Goal: Transaction & Acquisition: Book appointment/travel/reservation

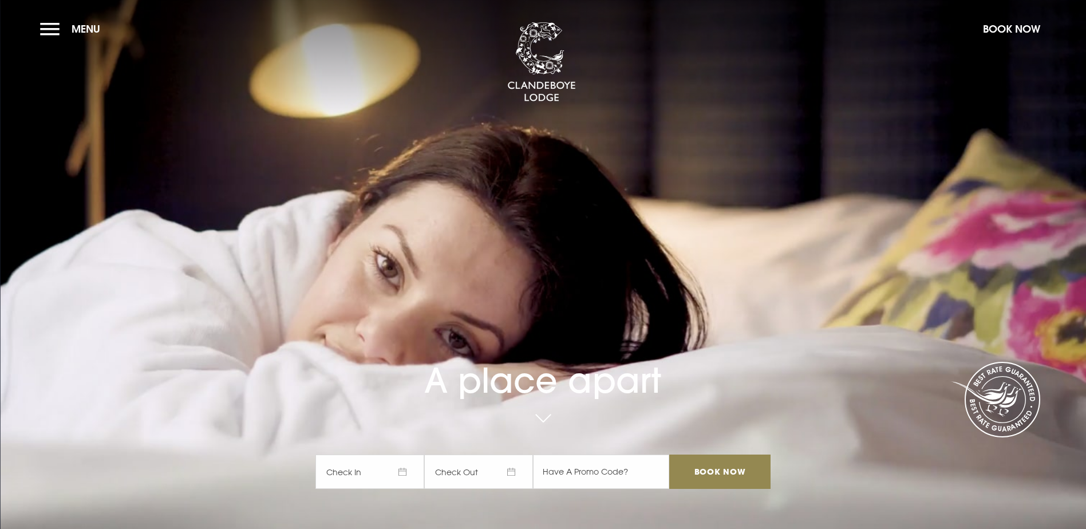
click at [375, 455] on span "Check In" at bounding box center [369, 472] width 109 height 34
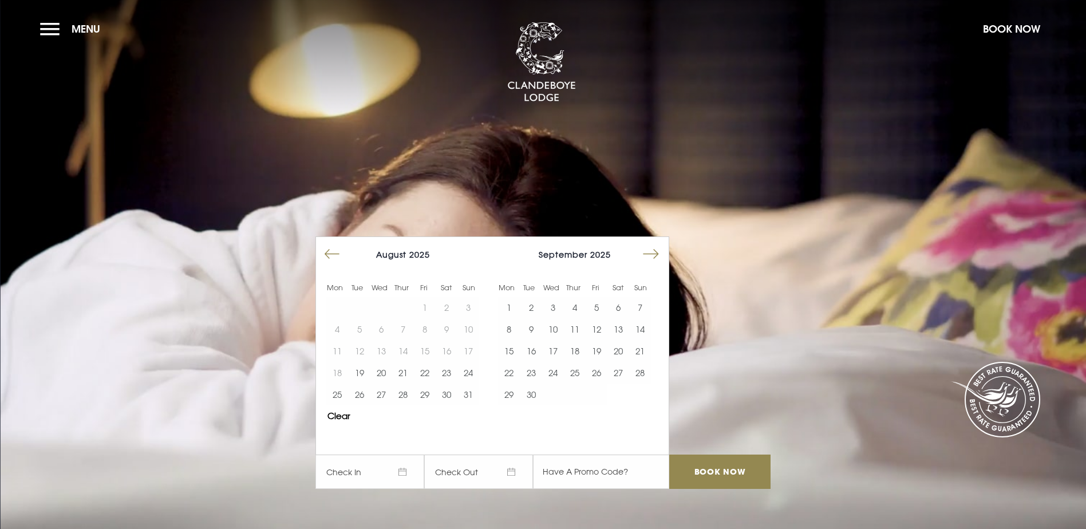
click at [657, 243] on button "Move forward to switch to the next month." at bounding box center [651, 254] width 22 height 22
click at [519, 340] on button "15" at bounding box center [509, 351] width 22 height 22
click at [527, 340] on button "16" at bounding box center [531, 351] width 22 height 22
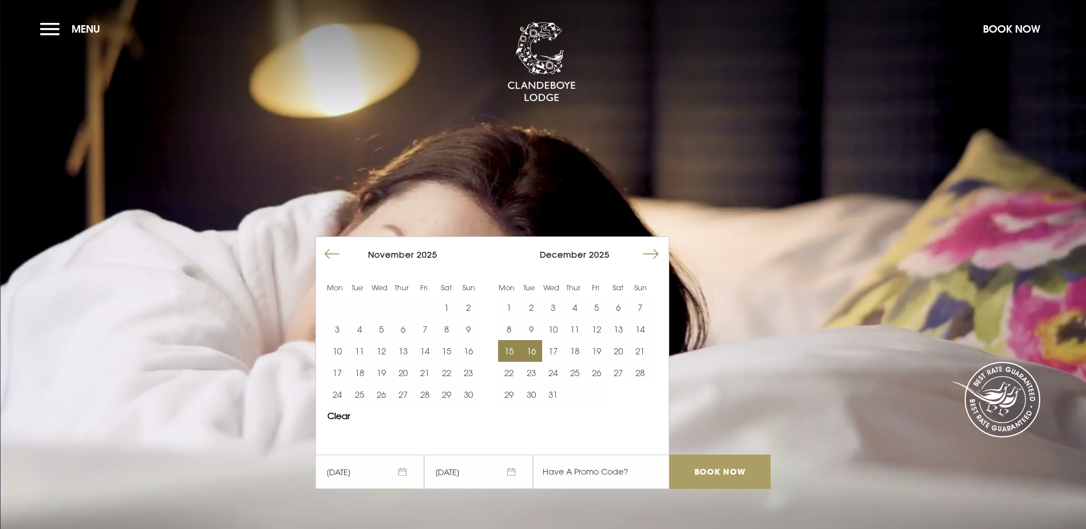
click at [737, 455] on input "Book Now" at bounding box center [719, 472] width 101 height 34
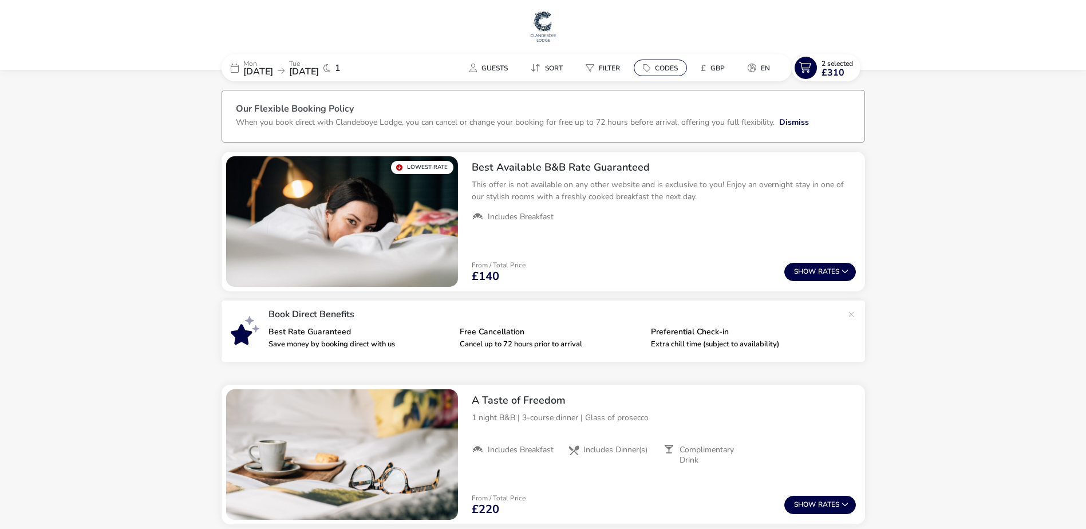
click at [663, 68] on span "Codes" at bounding box center [666, 68] width 23 height 9
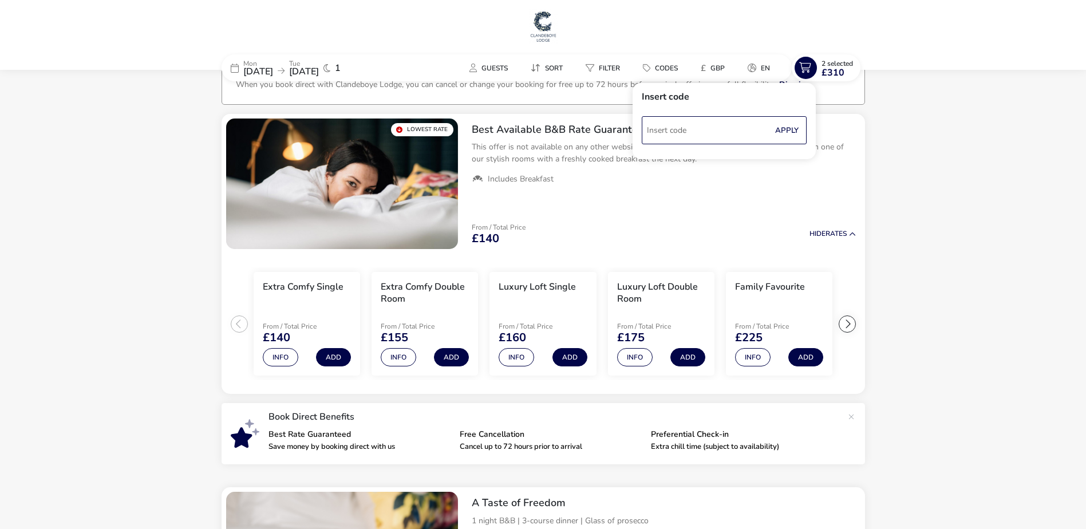
click at [667, 130] on input "Code" at bounding box center [724, 130] width 165 height 28
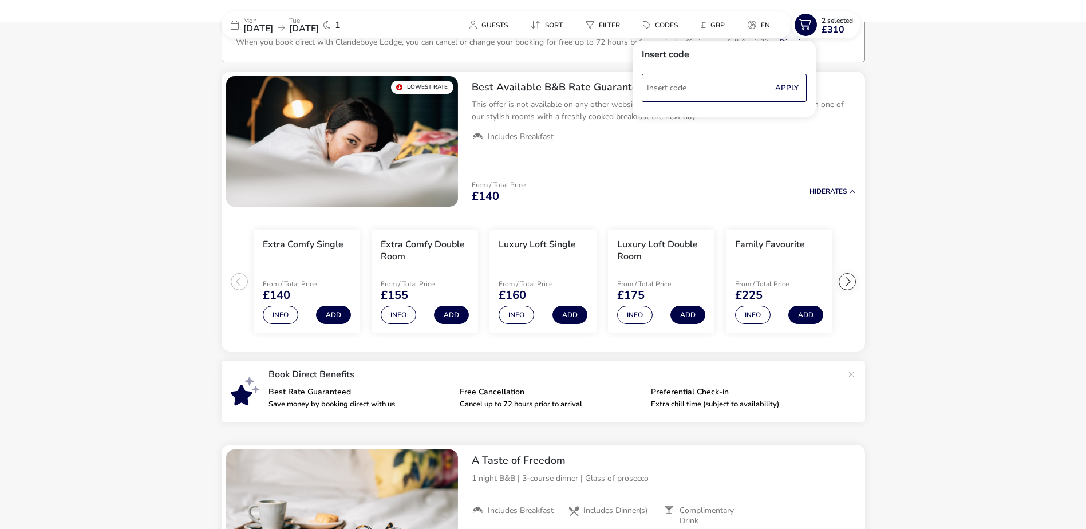
scroll to position [82, 0]
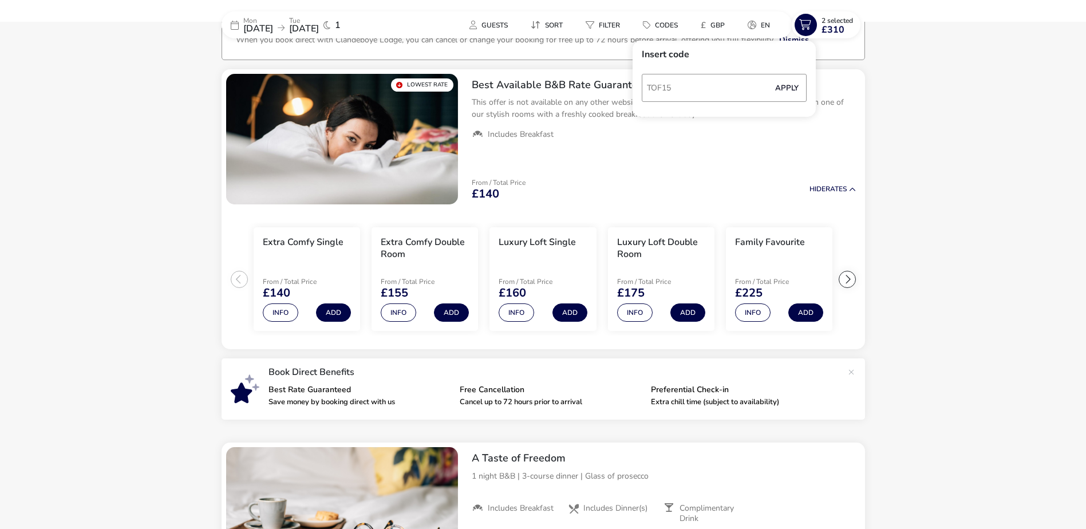
type input "TOF15"
click at [782, 98] on button "Apply" at bounding box center [786, 88] width 35 height 24
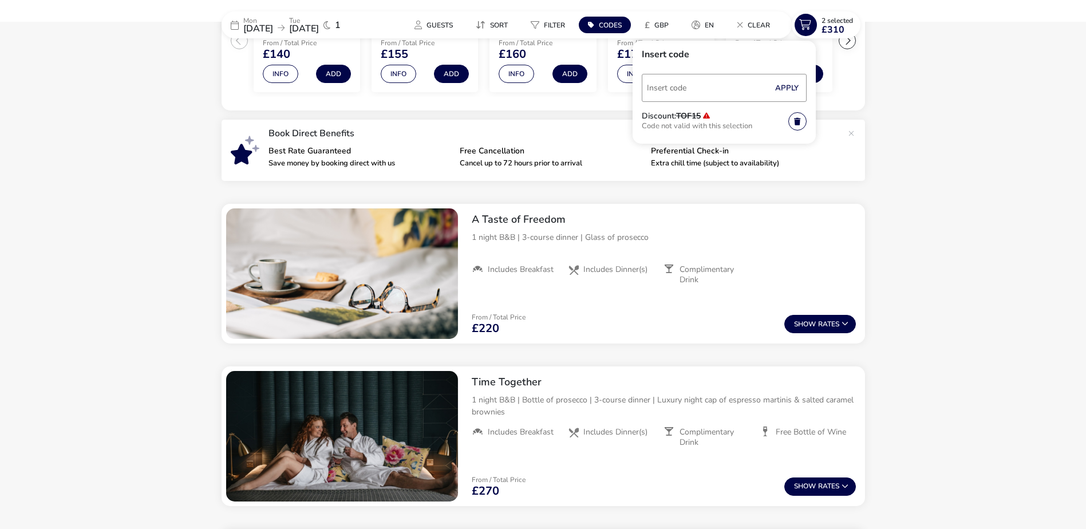
scroll to position [369, 0]
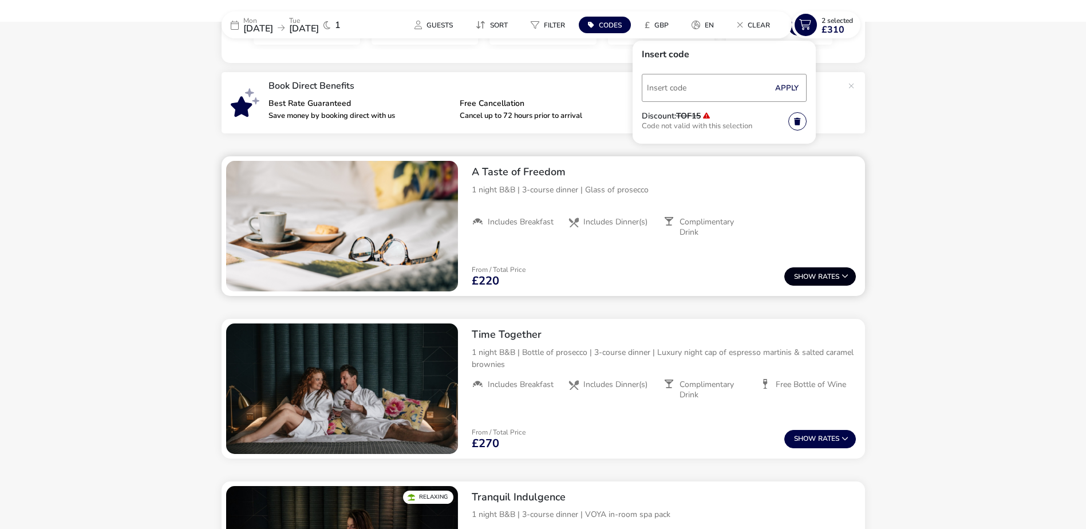
click at [829, 276] on button "Show Rates" at bounding box center [820, 276] width 72 height 18
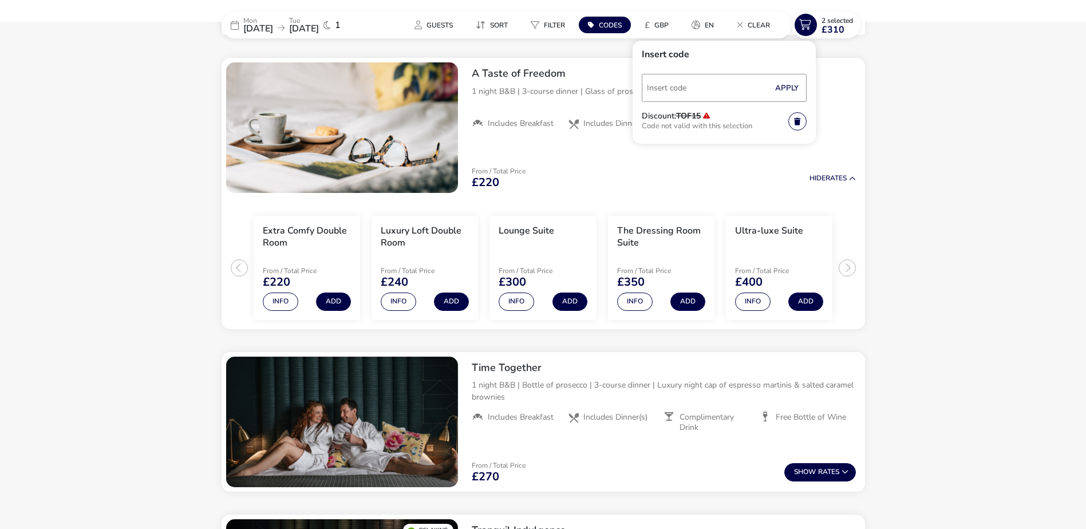
scroll to position [468, 0]
click at [339, 297] on button "Add" at bounding box center [333, 301] width 35 height 18
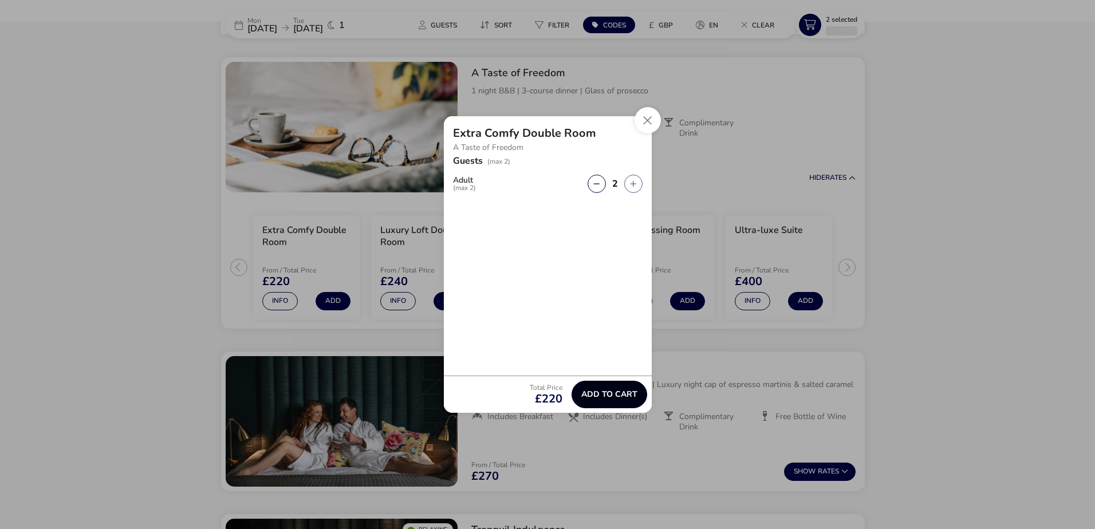
click at [615, 395] on span "Add to cart" at bounding box center [609, 394] width 56 height 9
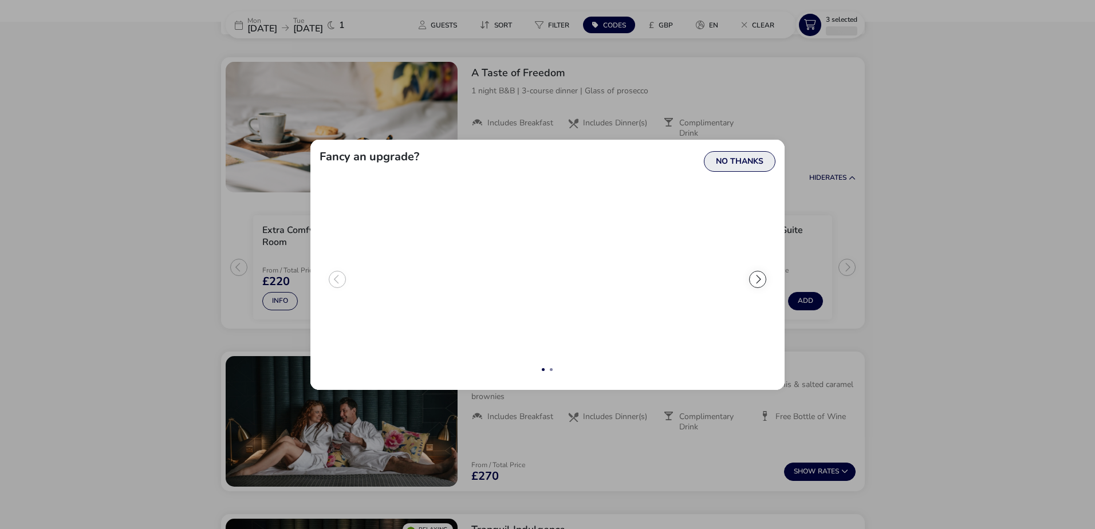
click at [757, 163] on button "No Thanks" at bounding box center [740, 161] width 72 height 21
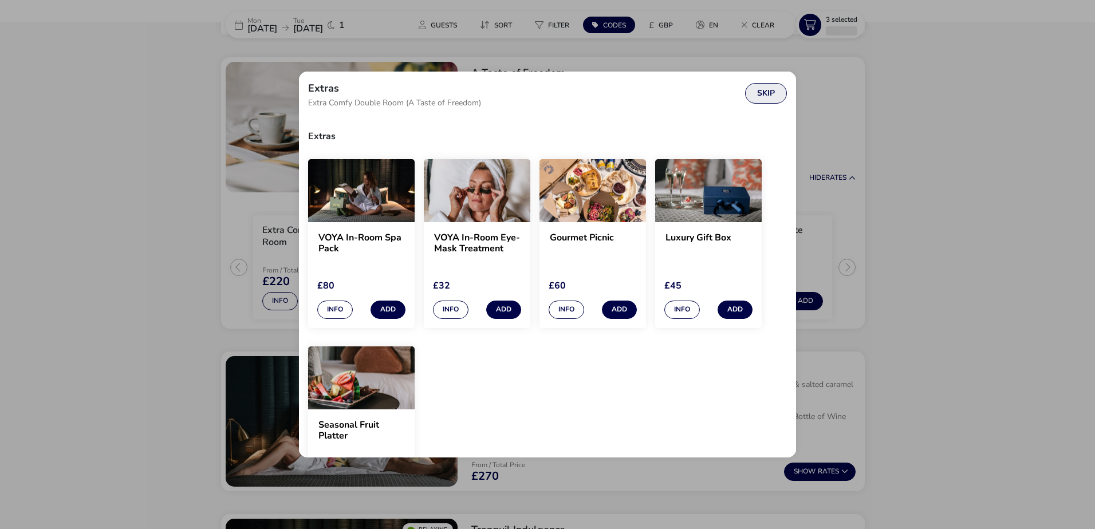
click at [758, 94] on button "Skip" at bounding box center [766, 93] width 42 height 21
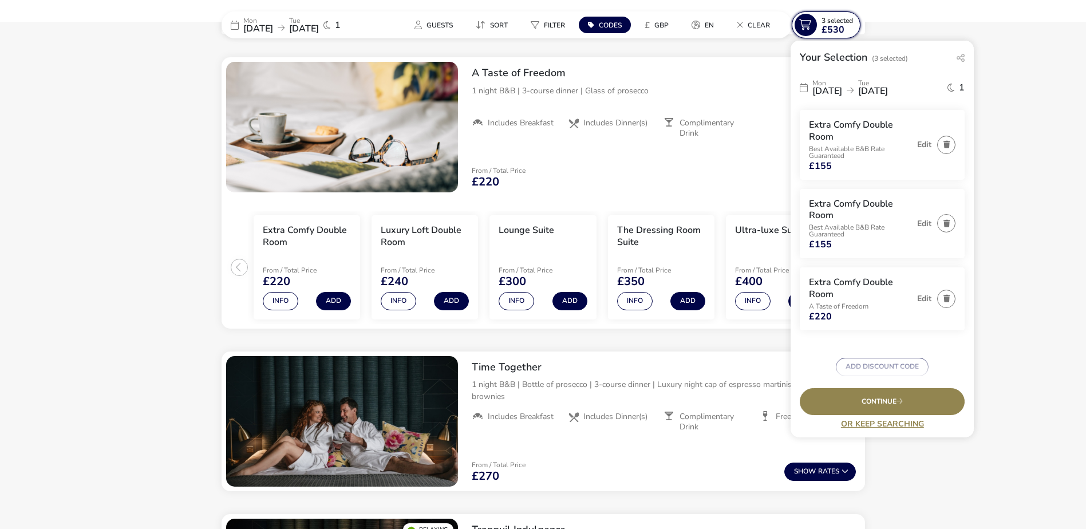
click at [847, 21] on span "3 Selected" at bounding box center [836, 20] width 31 height 9
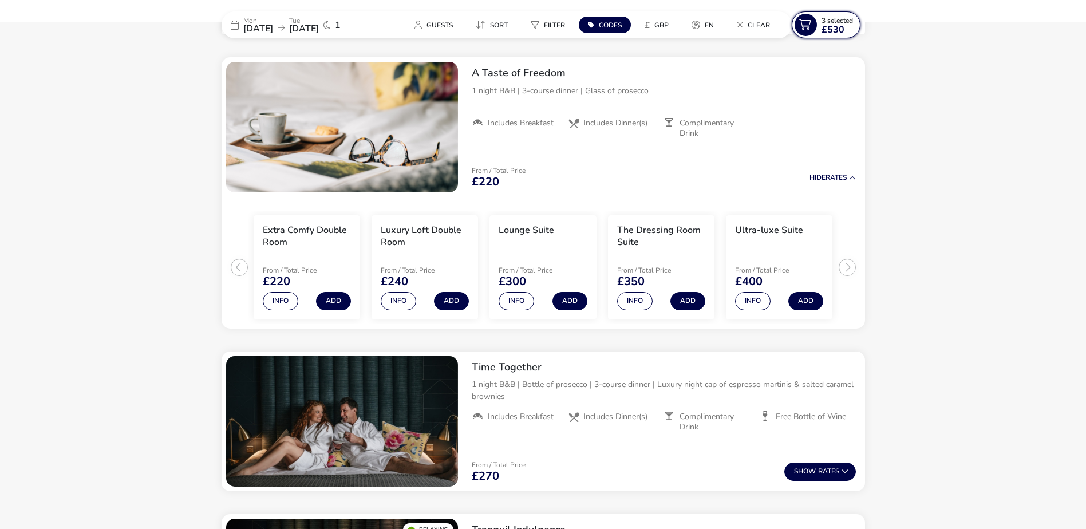
click at [847, 21] on span "3 Selected" at bounding box center [836, 20] width 31 height 9
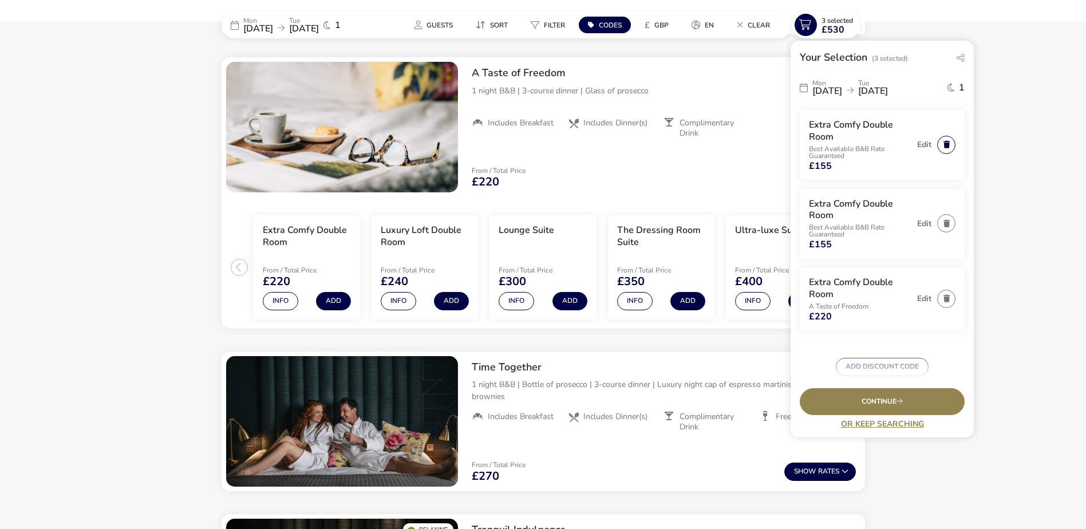
click at [944, 148] on button "button" at bounding box center [946, 145] width 18 height 18
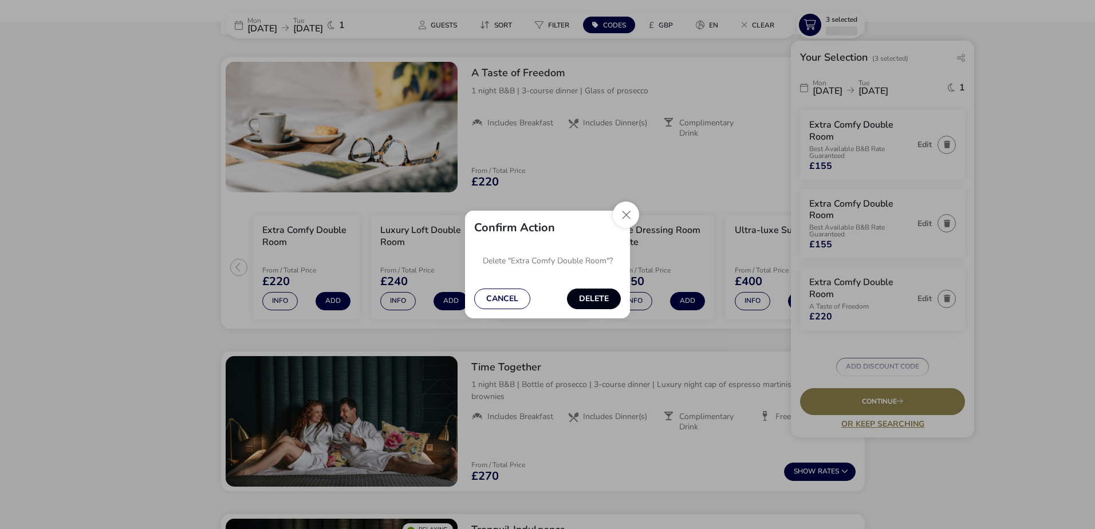
click at [595, 297] on button "Delete" at bounding box center [594, 299] width 54 height 21
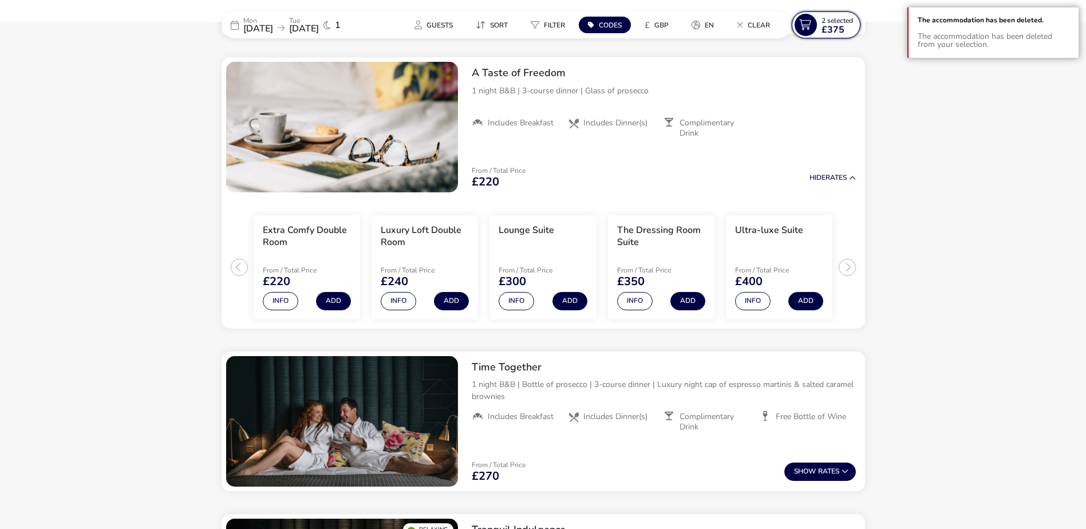
click at [825, 27] on span "£375" at bounding box center [832, 29] width 23 height 9
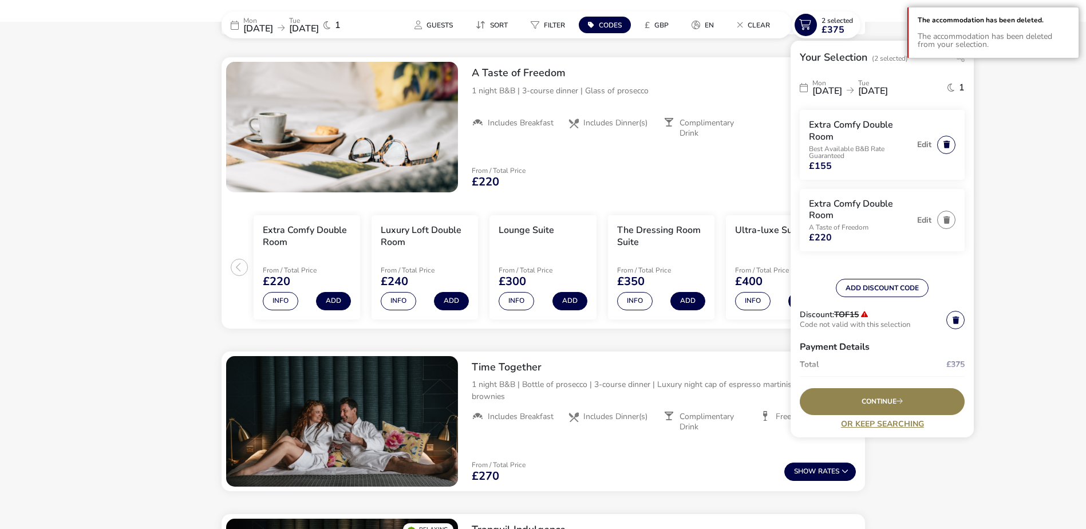
click at [938, 145] on button "button" at bounding box center [946, 145] width 18 height 18
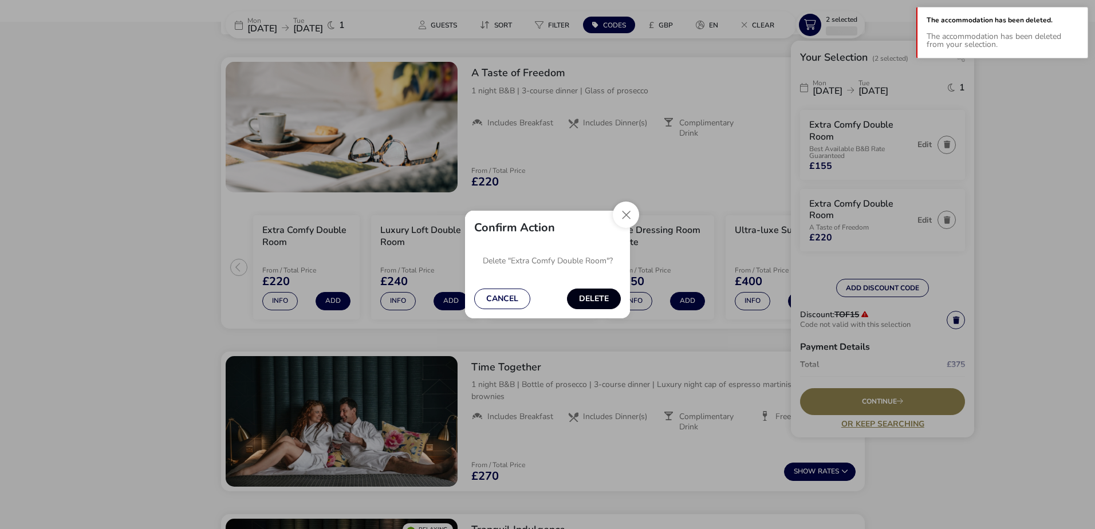
click at [591, 302] on button "Delete" at bounding box center [594, 299] width 54 height 21
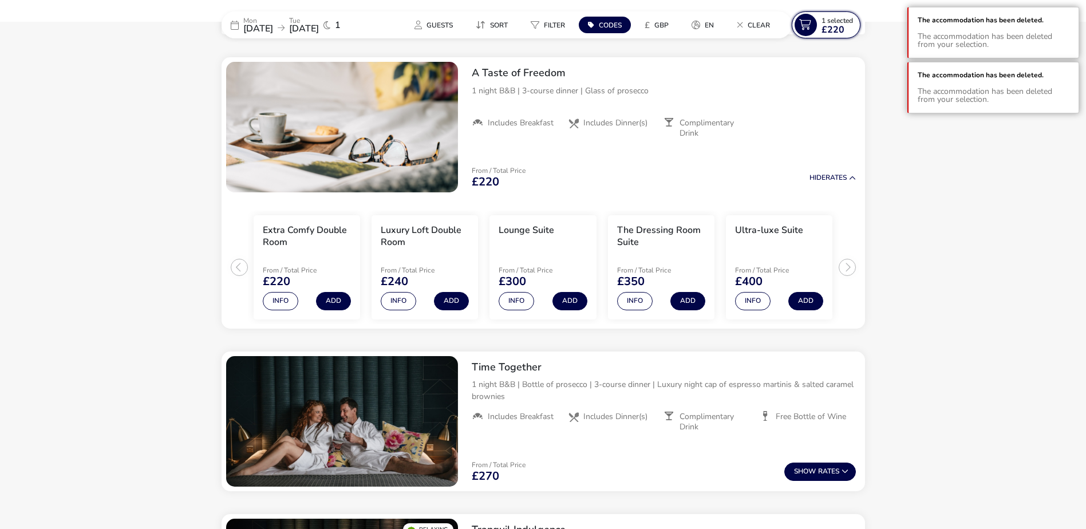
click at [841, 16] on span "1 Selected" at bounding box center [836, 20] width 31 height 9
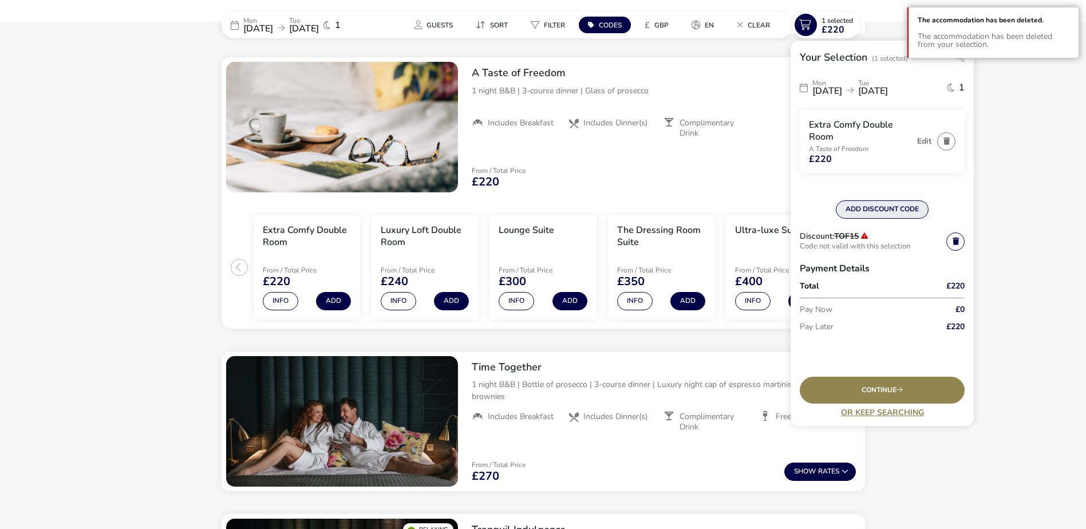
click at [878, 210] on button "ADD DISCOUNT CODE" at bounding box center [882, 209] width 93 height 18
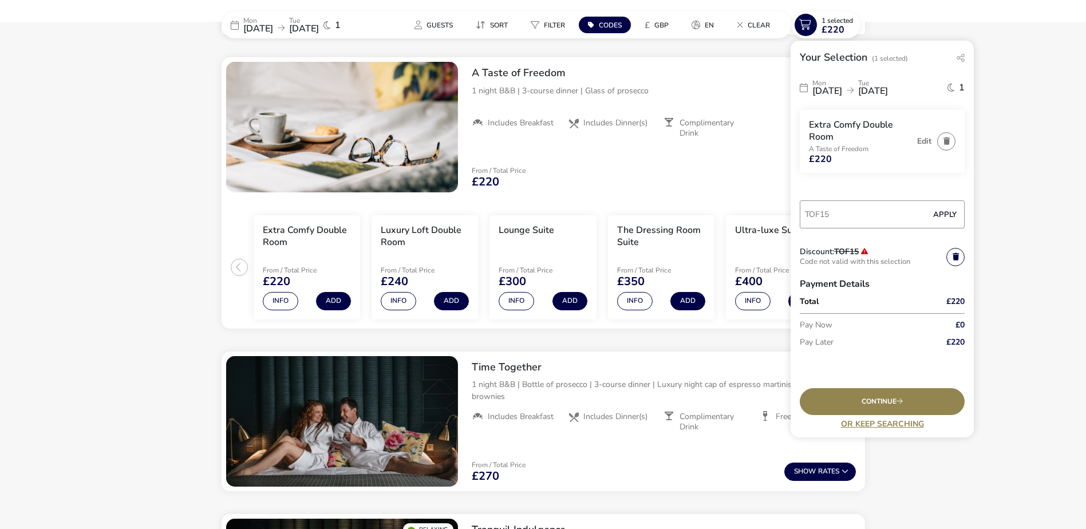
type input "TOF15"
click at [938, 207] on button "Apply" at bounding box center [944, 215] width 35 height 24
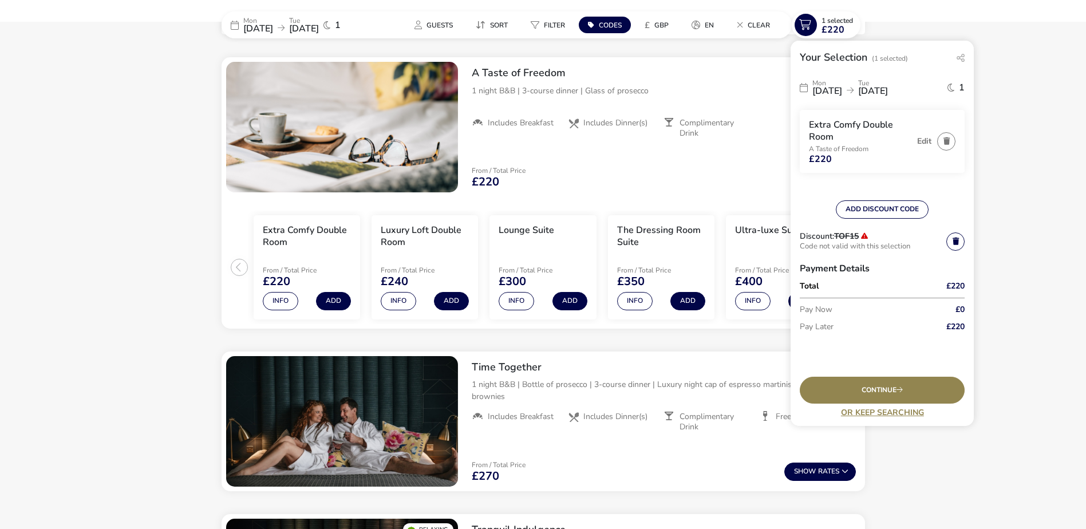
click at [867, 233] on h3 "TOF15" at bounding box center [851, 236] width 34 height 8
click at [611, 169] on div "From / Total Price £220 Hide Rates" at bounding box center [664, 177] width 402 height 39
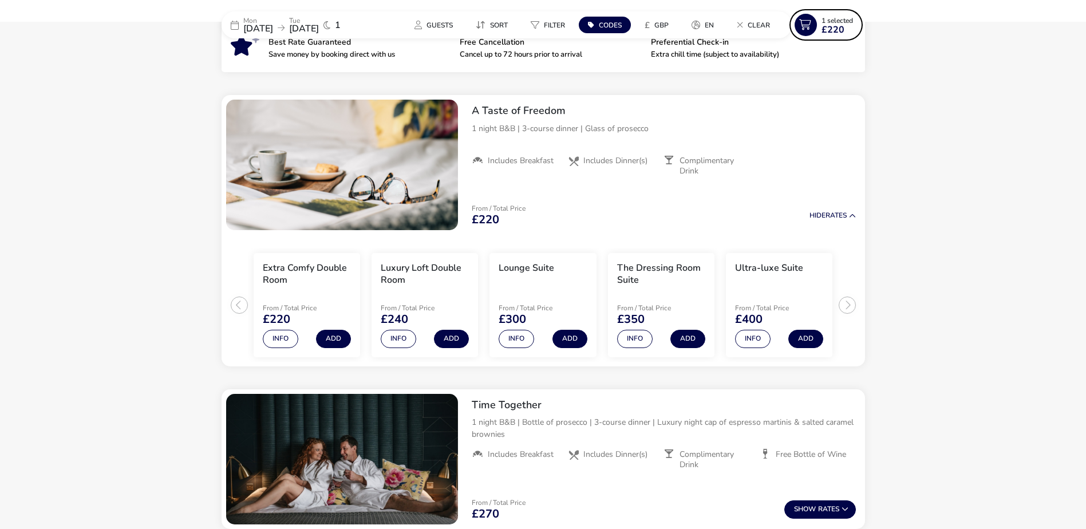
scroll to position [410, 0]
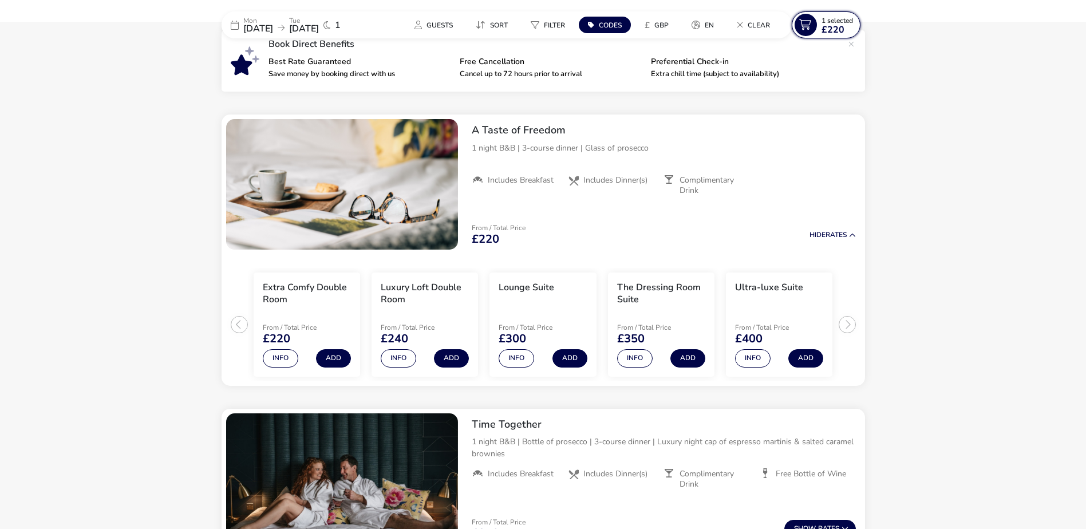
click at [837, 25] on span "£220" at bounding box center [832, 29] width 23 height 9
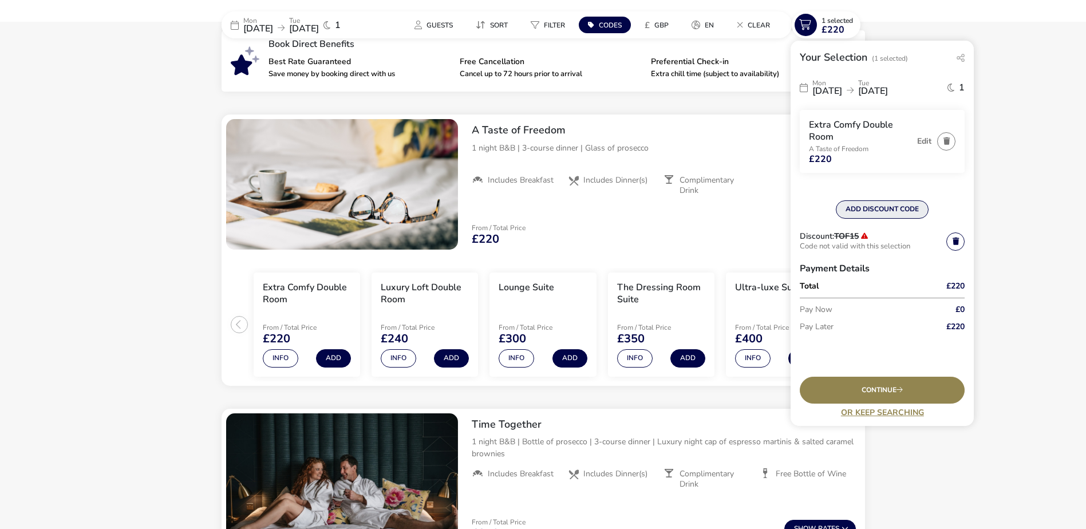
click at [886, 200] on button "ADD DISCOUNT CODE" at bounding box center [882, 209] width 93 height 18
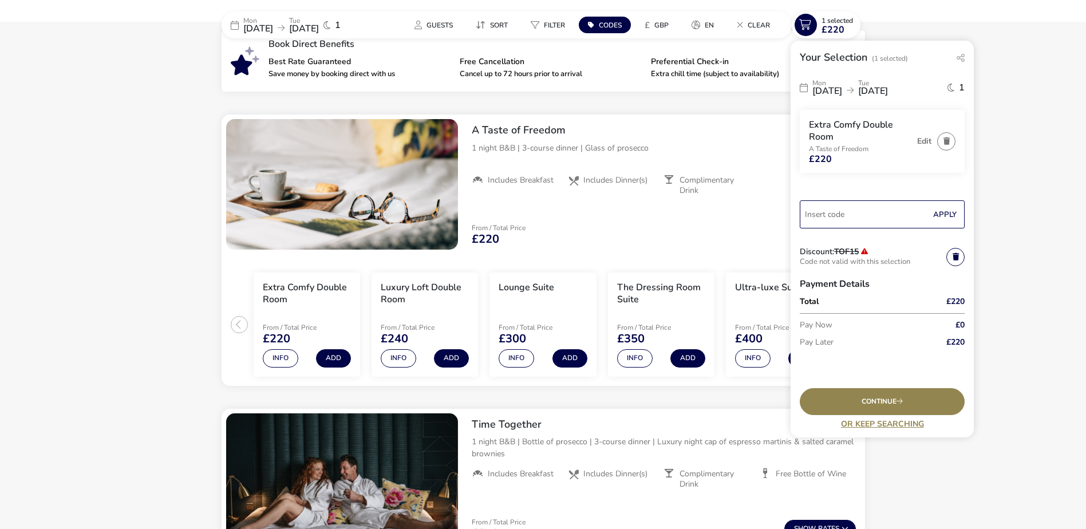
click at [891, 212] on input "Code" at bounding box center [882, 214] width 165 height 28
type input "TOF15"
click at [943, 215] on button "Apply" at bounding box center [944, 215] width 35 height 24
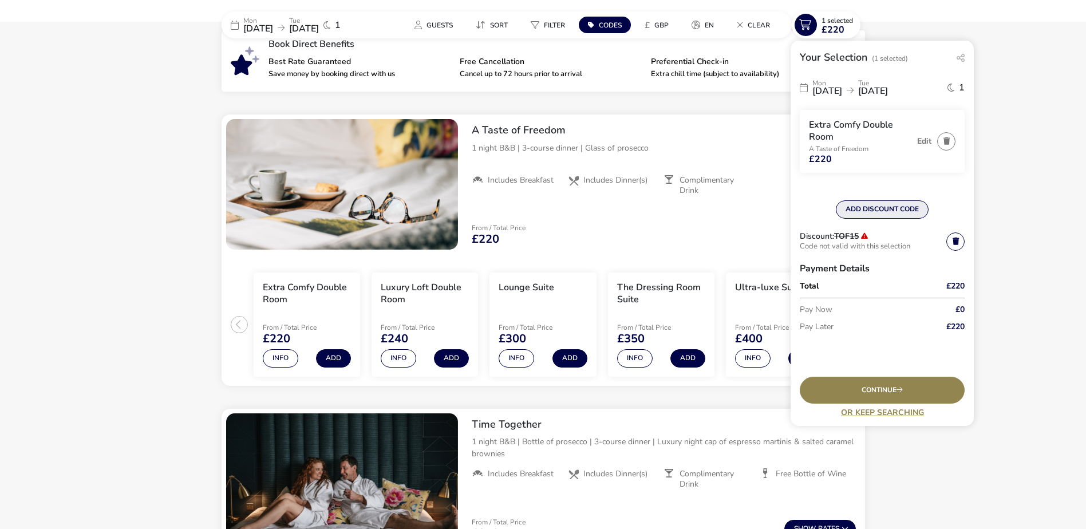
click at [903, 211] on button "ADD DISCOUNT CODE" at bounding box center [882, 209] width 93 height 18
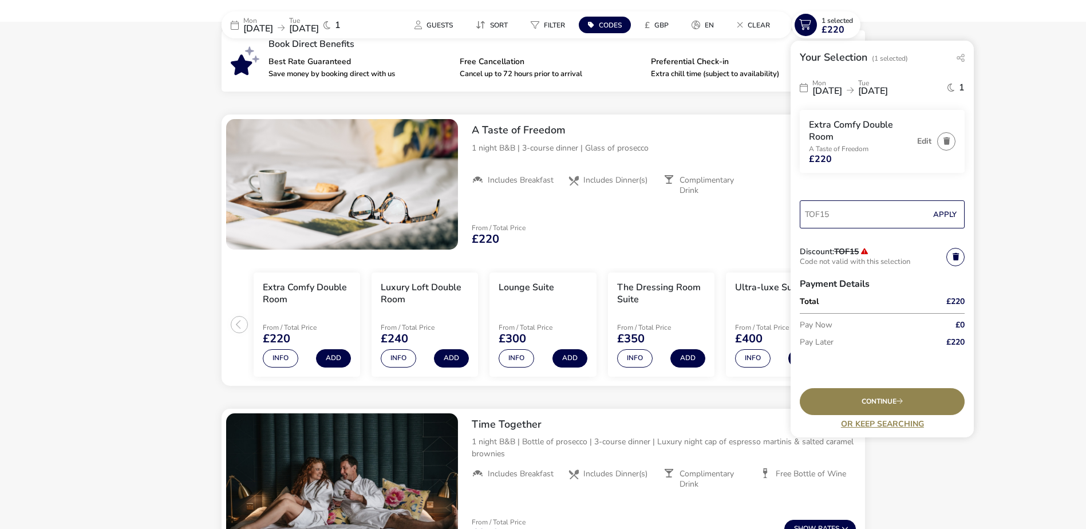
type input "TOF15"
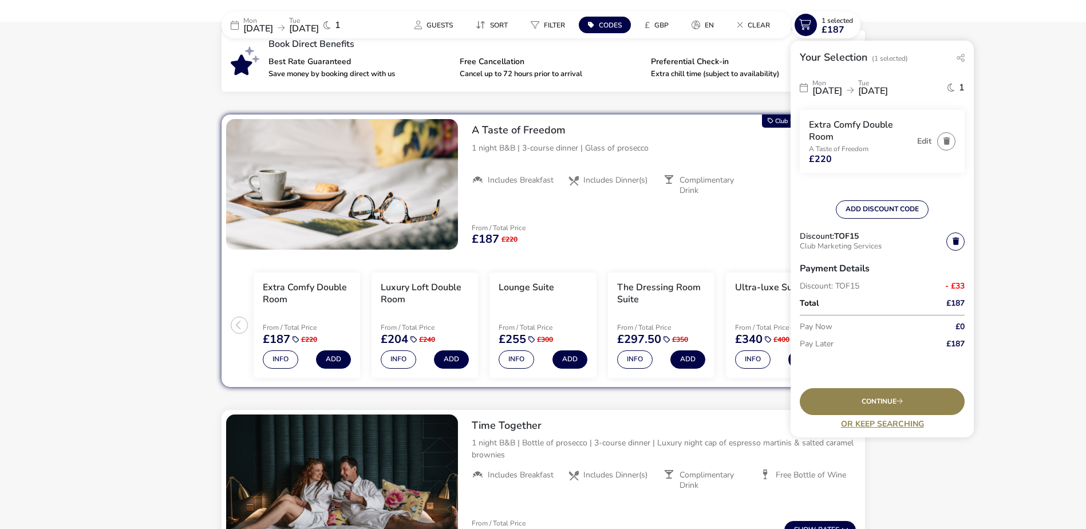
click at [994, 124] on naf-accommodations-shell "Mon 15 Dec 2025 Tue 16 Dec 2025 1 Guests Sort Filter Codes £ GBP en Clear 1 Sel…" at bounding box center [543, 390] width 1086 height 1441
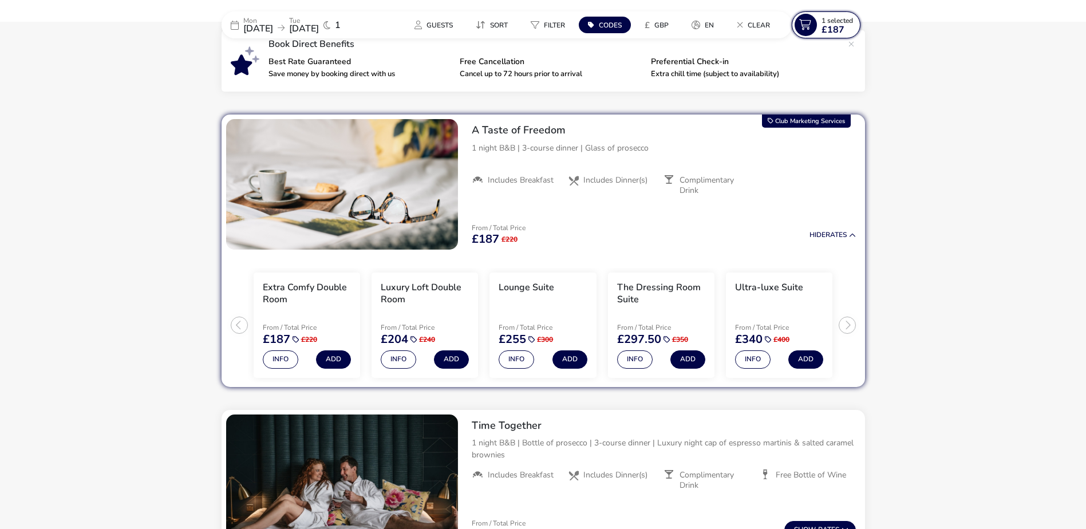
click at [833, 20] on span "1 Selected" at bounding box center [836, 20] width 31 height 9
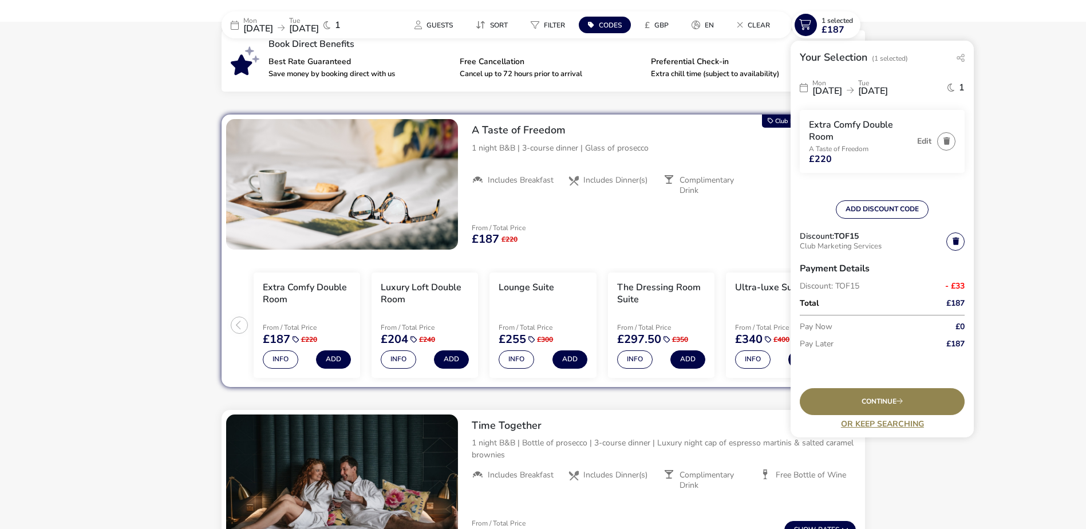
click at [951, 242] on link at bounding box center [955, 241] width 18 height 18
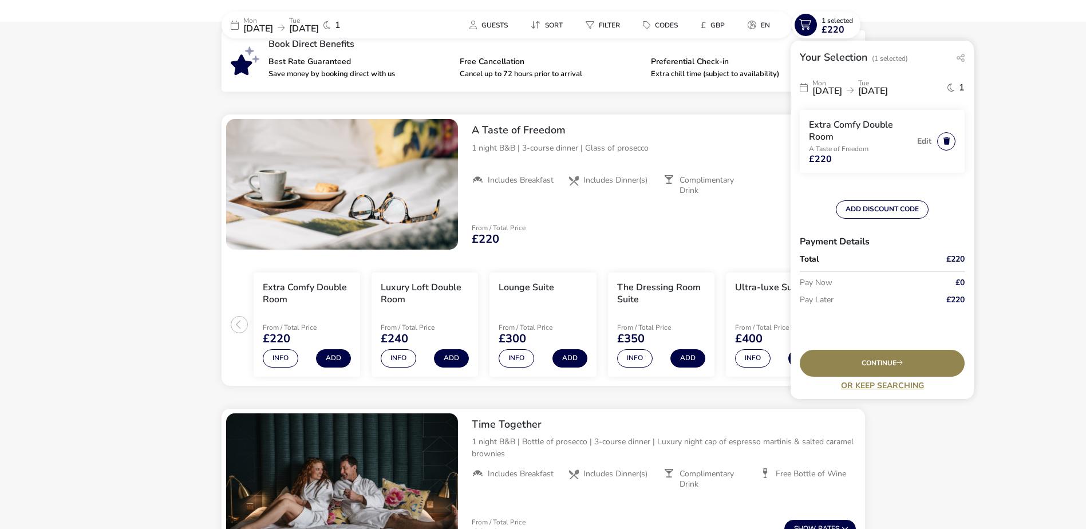
click at [941, 139] on button "button" at bounding box center [946, 141] width 18 height 18
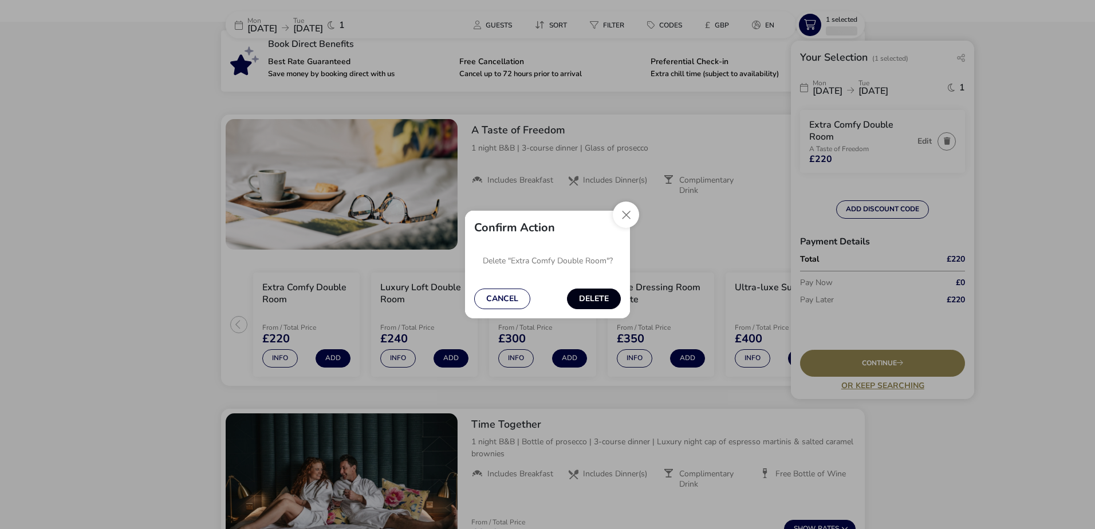
click at [599, 304] on button "Delete" at bounding box center [594, 299] width 54 height 21
